Goal: Find specific page/section

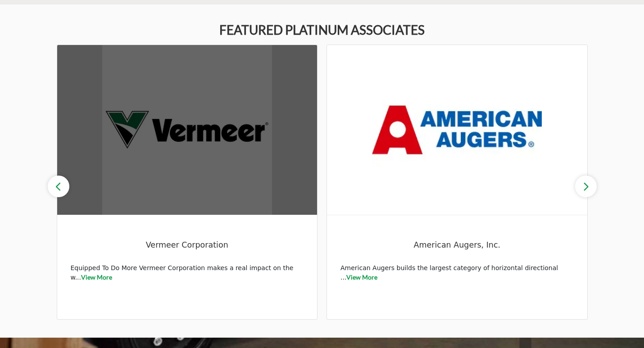
scroll to position [631, 0]
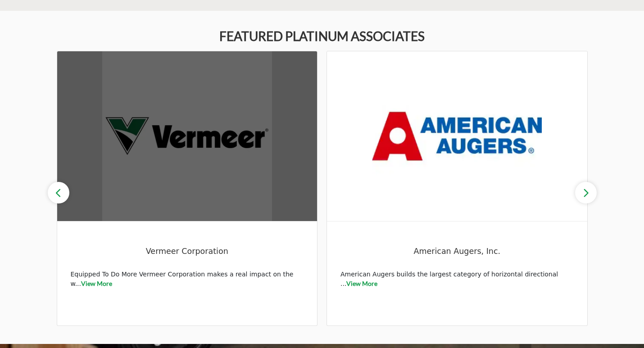
click at [201, 120] on img at bounding box center [187, 136] width 260 height 170
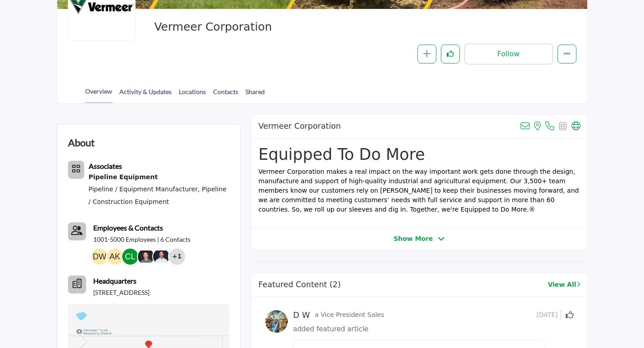
scroll to position [135, 0]
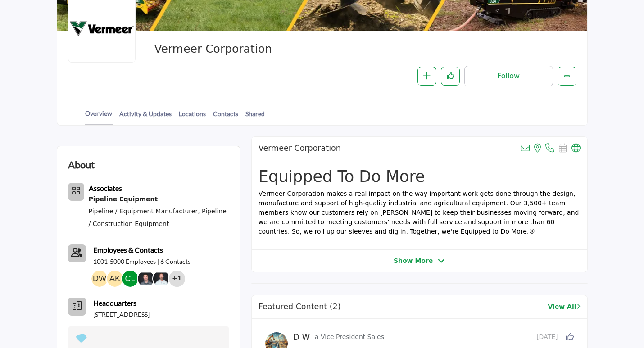
drag, startPoint x: 524, startPoint y: 149, endPoint x: 308, endPoint y: 86, distance: 224.9
click at [308, 86] on div "Follow Following Message Recommend Add to My Suppliers Phone Number Claim Listi…" at bounding box center [429, 76] width 296 height 21
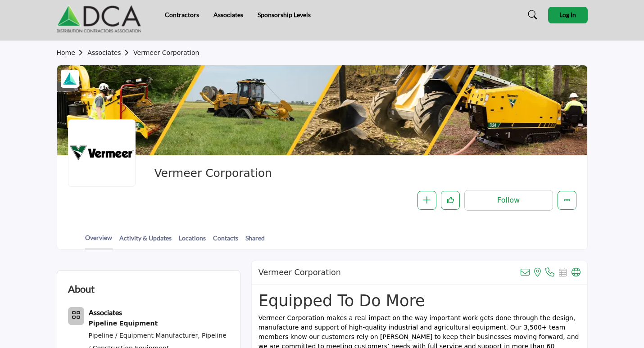
scroll to position [0, 0]
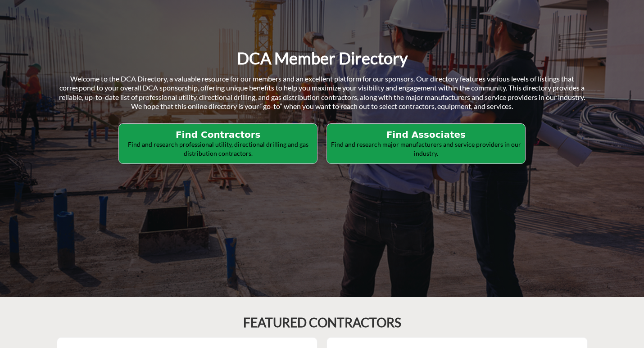
scroll to position [135, 0]
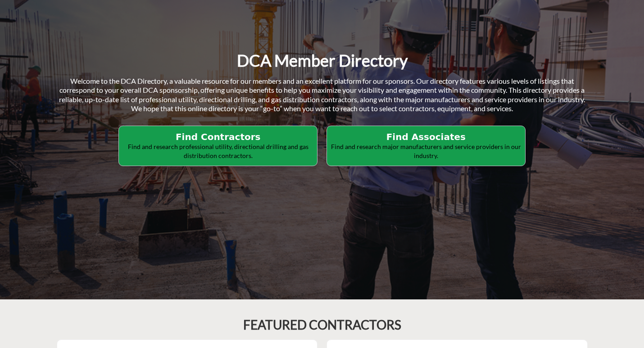
click at [241, 139] on h2 "Find Contractors" at bounding box center [218, 137] width 193 height 11
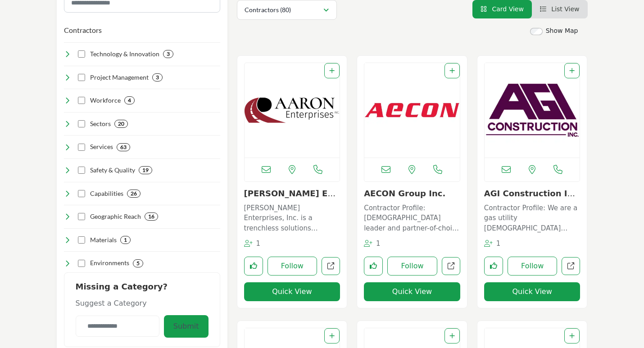
scroll to position [225, 0]
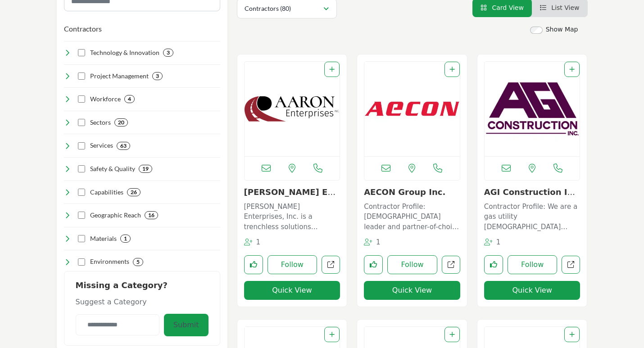
drag, startPoint x: 266, startPoint y: 170, endPoint x: 271, endPoint y: 45, distance: 125.4
click at [291, 90] on img "Open Listing in new tab" at bounding box center [293, 109] width 96 height 95
